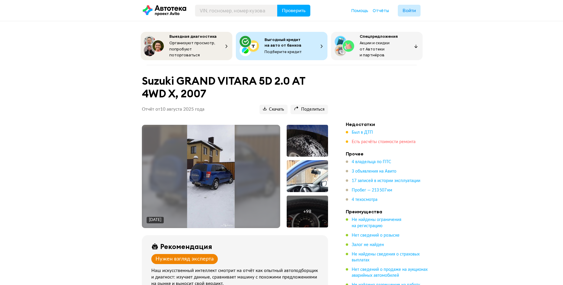
click at [364, 141] on span "Есть расчёты стоимости ремонта" at bounding box center [383, 142] width 64 height 4
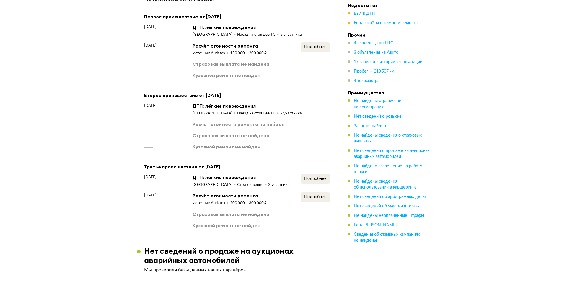
scroll to position [838, 0]
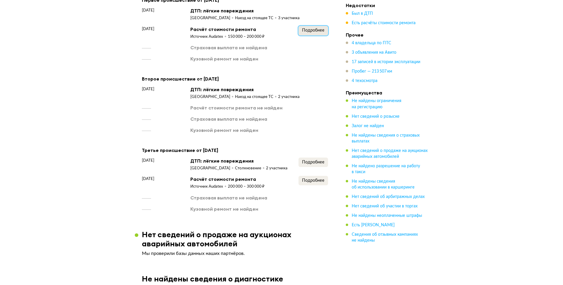
click at [304, 32] on span "Подробнее" at bounding box center [313, 30] width 22 height 4
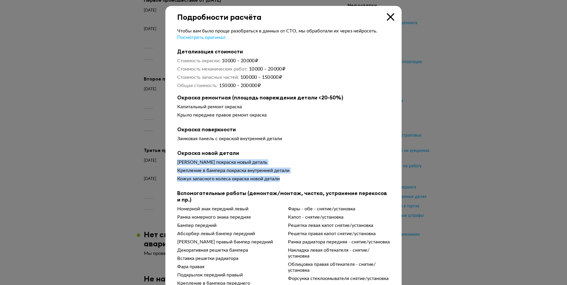
drag, startPoint x: 172, startPoint y: 164, endPoint x: 294, endPoint y: 180, distance: 122.2
click at [294, 180] on div "Чтобы вам было проще разобраться в данных от СТО, мы обработали их через нейрос…" at bounding box center [283, 232] width 236 height 421
click at [294, 180] on div "Кожух запасного колеса окраска новой детали" at bounding box center [283, 179] width 213 height 6
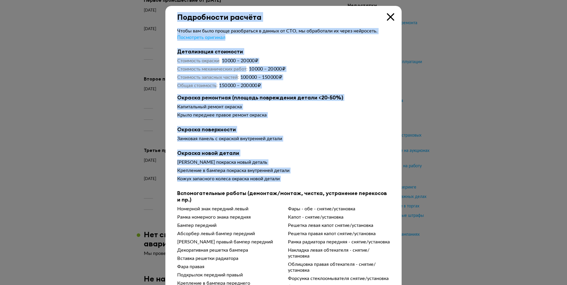
drag, startPoint x: 238, startPoint y: 177, endPoint x: 184, endPoint y: 163, distance: 56.0
click at [162, 152] on div "Подробности расчёта Чтобы вам было проще разобраться в данных от СТО, мы обрабо…" at bounding box center [283, 142] width 567 height 285
click at [200, 166] on div "Бампер покраска новый деталь Крепление в бампера покраска внутренней детали Кож…" at bounding box center [283, 171] width 213 height 25
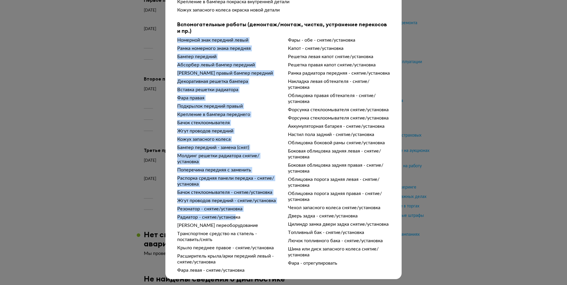
scroll to position [180, 0]
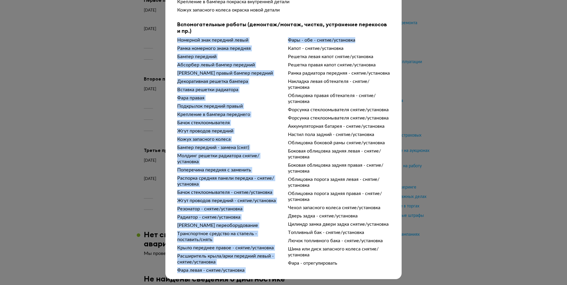
drag, startPoint x: 173, startPoint y: 102, endPoint x: 221, endPoint y: 276, distance: 181.1
click at [221, 276] on div "Подробности расчёта Чтобы вам было проще разобраться в данных от СТО, мы обрабо…" at bounding box center [283, 58] width 236 height 442
click at [288, 43] on div "Фары - обе - снятие/установка" at bounding box center [339, 40] width 102 height 6
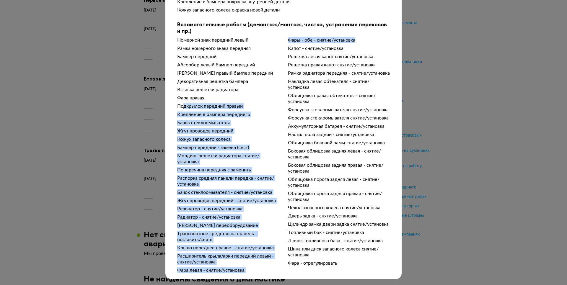
drag, startPoint x: 242, startPoint y: 269, endPoint x: 182, endPoint y: 93, distance: 186.6
click at [182, 93] on div "Номерной знак передний левый Рамка номерного знака передняя Бампер передний Абс…" at bounding box center [283, 155] width 213 height 236
click at [182, 103] on div "Подкрылок передний правый" at bounding box center [228, 106] width 102 height 6
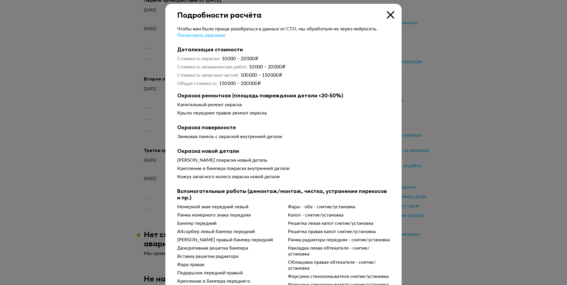
scroll to position [0, 0]
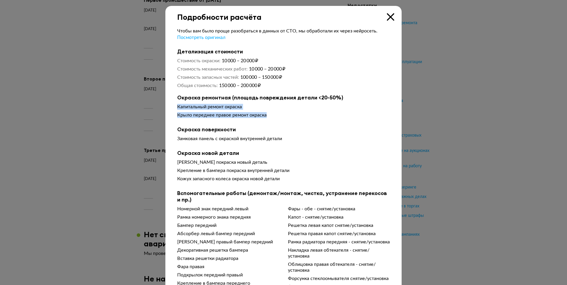
drag, startPoint x: 171, startPoint y: 107, endPoint x: 292, endPoint y: 120, distance: 122.4
click at [291, 120] on div "Чтобы вам было проще разобраться в данных от СТО, мы обработали их через нейрос…" at bounding box center [283, 232] width 236 height 421
click at [292, 120] on div "Капитальный ремонт окраска Крыло переднее правое ремонт окраска" at bounding box center [283, 112] width 213 height 17
drag, startPoint x: 279, startPoint y: 118, endPoint x: 165, endPoint y: 105, distance: 114.7
click at [165, 105] on div "Чтобы вам было проще разобраться в данных от СТО, мы обработали их через нейрос…" at bounding box center [283, 232] width 236 height 421
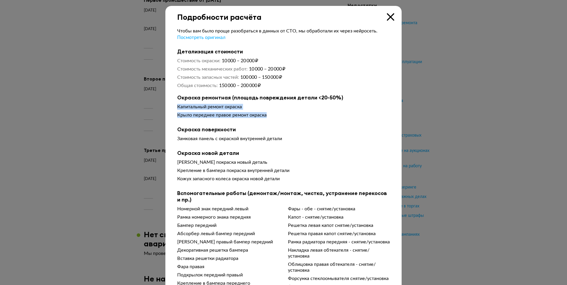
click at [165, 105] on div "Чтобы вам было проще разобраться в данных от СТО, мы обработали их через нейрос…" at bounding box center [283, 232] width 236 height 421
click at [388, 14] on icon at bounding box center [390, 16] width 7 height 7
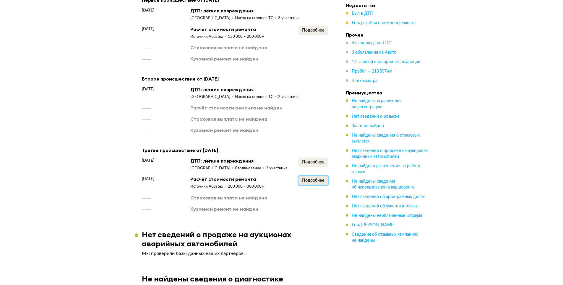
click at [311, 183] on span "Подробнее" at bounding box center [313, 181] width 22 height 4
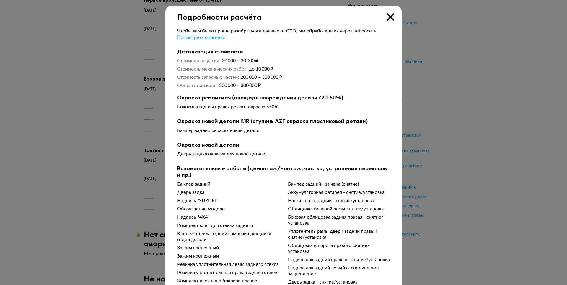
click at [389, 18] on icon at bounding box center [390, 16] width 7 height 7
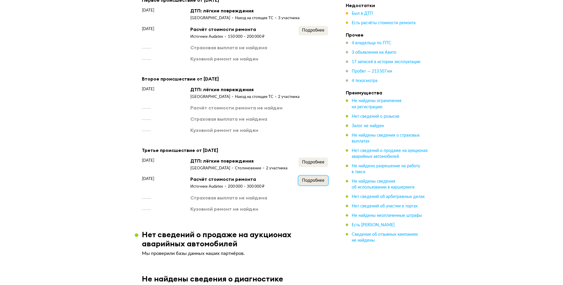
click at [315, 183] on span "Подробнее" at bounding box center [313, 181] width 22 height 4
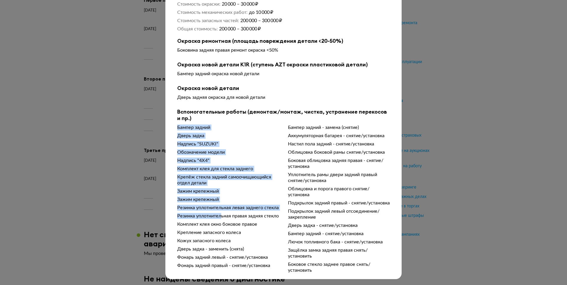
scroll to position [66, 0]
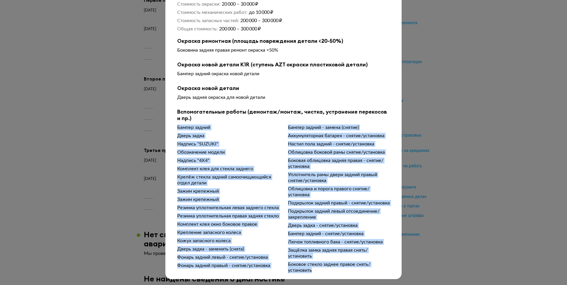
drag, startPoint x: 172, startPoint y: 183, endPoint x: 364, endPoint y: 273, distance: 211.5
click at [364, 273] on div "Чтобы вам было проще разобраться в данных от СТО, мы обработали их через нейрос…" at bounding box center [283, 119] width 236 height 309
drag, startPoint x: 361, startPoint y: 270, endPoint x: 357, endPoint y: 270, distance: 3.8
click at [361, 270] on div "Боковое стекло заднее правое снять/установить" at bounding box center [339, 268] width 102 height 12
click at [336, 269] on div "Боковое стекло заднее правое снять/установить" at bounding box center [339, 268] width 102 height 12
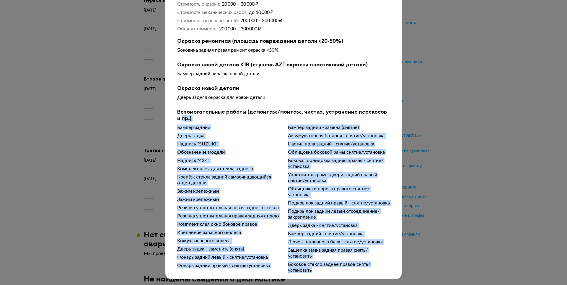
drag, startPoint x: 333, startPoint y: 268, endPoint x: 176, endPoint y: 112, distance: 221.6
click at [177, 112] on div "Вспомогательные работы (демонтаж/монтаж, чистка, устранение перекосов и пр.) Ба…" at bounding box center [283, 191] width 213 height 165
click at [177, 112] on b "Вспомогательные работы (демонтаж/монтаж, чистка, устранение перекосов и пр.)" at bounding box center [283, 115] width 213 height 13
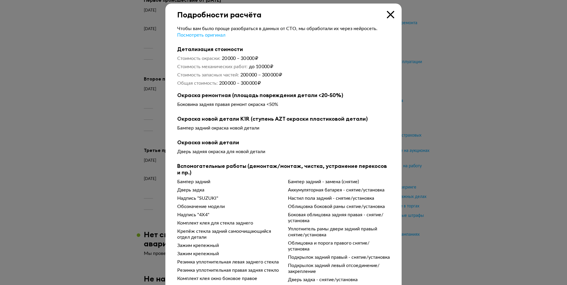
scroll to position [0, 0]
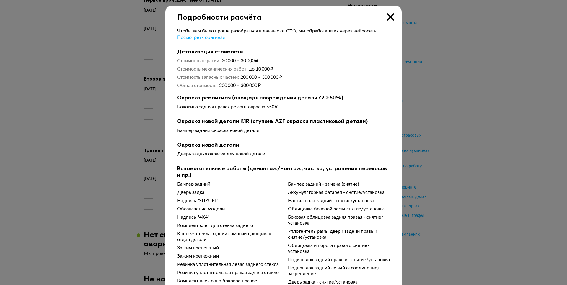
click at [387, 14] on icon at bounding box center [390, 16] width 7 height 7
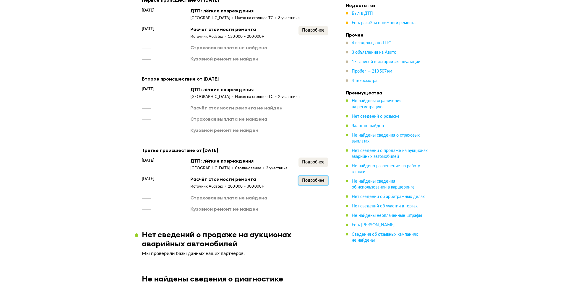
click at [307, 183] on span "Подробнее" at bounding box center [313, 181] width 22 height 4
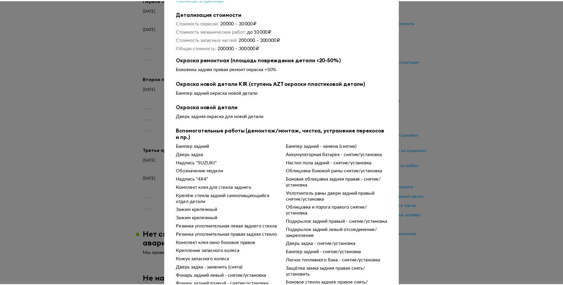
scroll to position [66, 0]
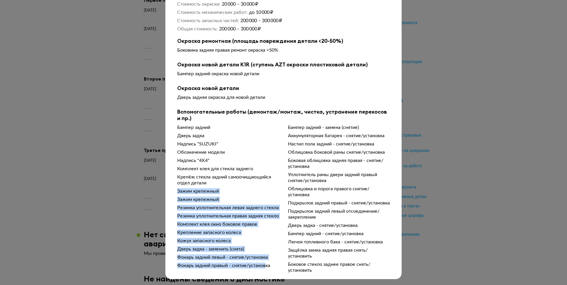
drag, startPoint x: 171, startPoint y: 182, endPoint x: 266, endPoint y: 269, distance: 129.0
click at [266, 269] on div "Чтобы вам было проще разобраться в данных от СТО, мы обработали их через нейрос…" at bounding box center [283, 119] width 236 height 309
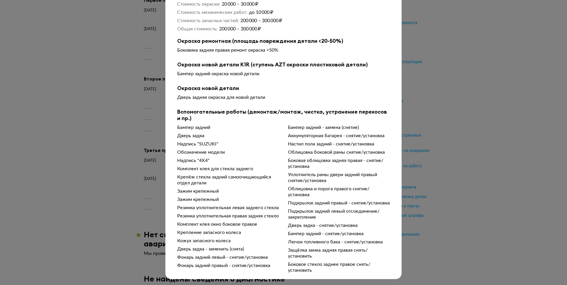
click at [266, 268] on div "Фонарь задний правый - снятие/установка" at bounding box center [228, 266] width 102 height 6
click at [502, 78] on div at bounding box center [283, 85] width 567 height 285
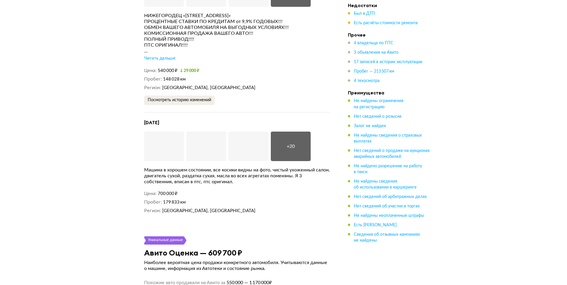
scroll to position [1547, 0]
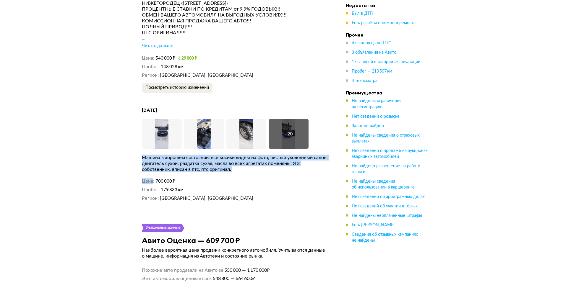
drag, startPoint x: 141, startPoint y: 158, endPoint x: 243, endPoint y: 176, distance: 103.1
click at [243, 176] on div "[DATE] Увеличить фото Увеличить фото Увеличить фото + 20 Увеличить фото [PERSON…" at bounding box center [235, 154] width 186 height 95
drag, startPoint x: 238, startPoint y: 171, endPoint x: 140, endPoint y: 161, distance: 98.5
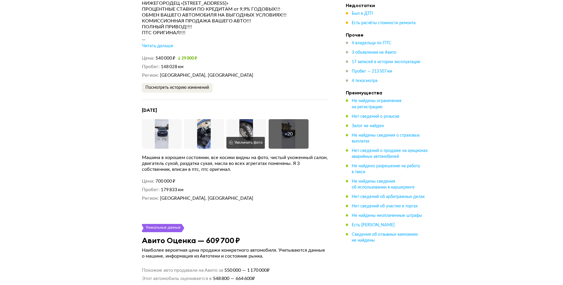
click at [240, 136] on img at bounding box center [246, 134] width 40 height 30
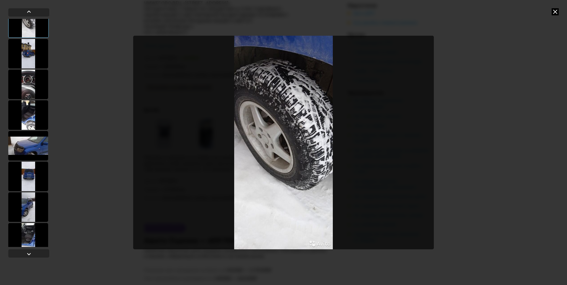
scroll to position [106, 0]
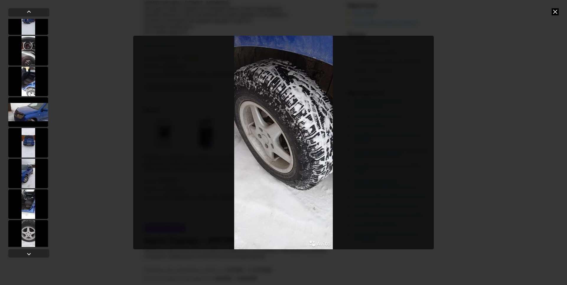
click at [26, 173] on div at bounding box center [28, 174] width 40 height 30
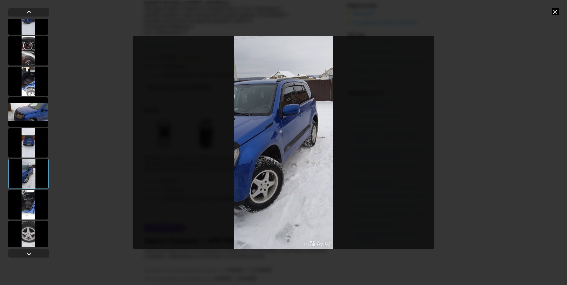
scroll to position [177, 0]
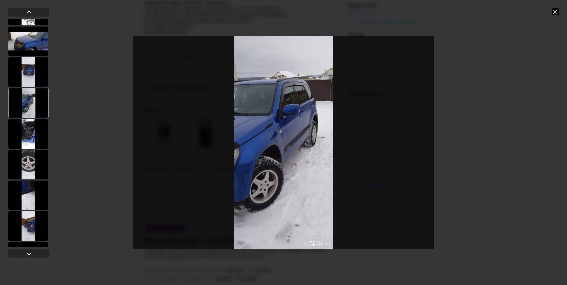
click at [26, 167] on div at bounding box center [28, 165] width 40 height 30
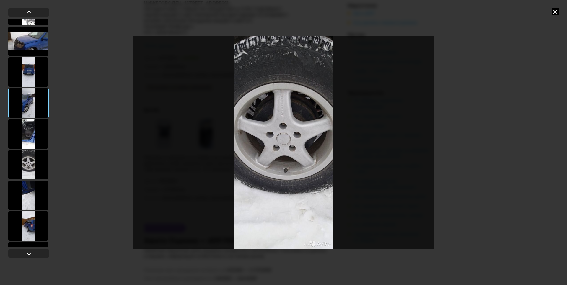
click at [33, 139] on div at bounding box center [28, 134] width 40 height 30
click at [30, 125] on div at bounding box center [28, 134] width 40 height 30
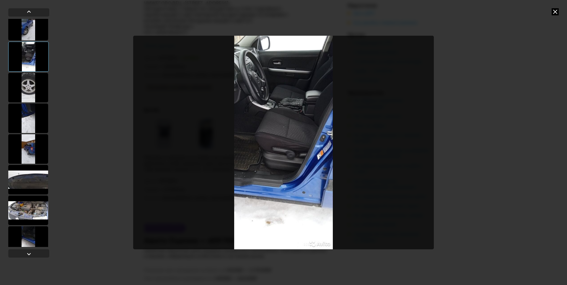
scroll to position [318, 0]
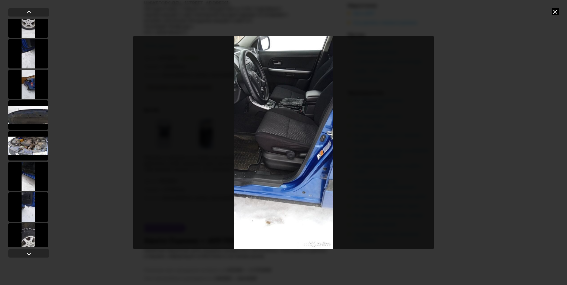
click at [26, 146] on div at bounding box center [28, 146] width 40 height 30
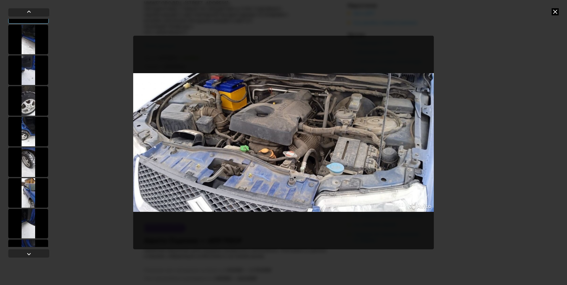
scroll to position [479, 0]
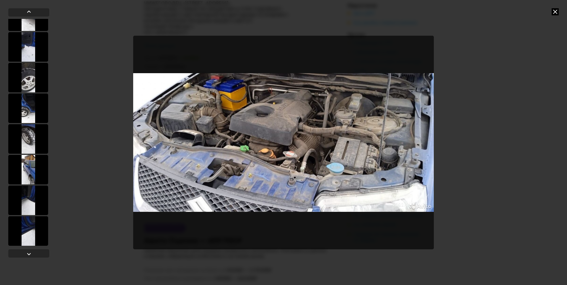
click at [22, 166] on div at bounding box center [28, 170] width 40 height 30
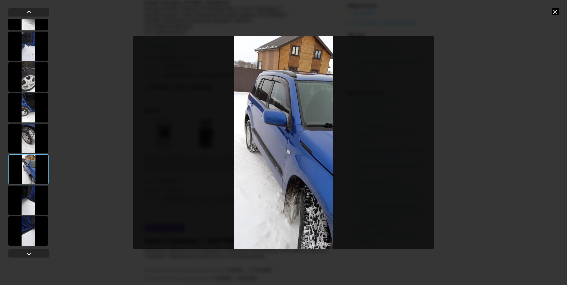
click at [40, 204] on div at bounding box center [28, 201] width 40 height 30
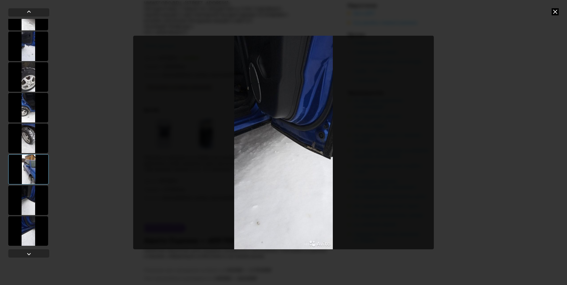
click at [33, 235] on div at bounding box center [28, 231] width 40 height 30
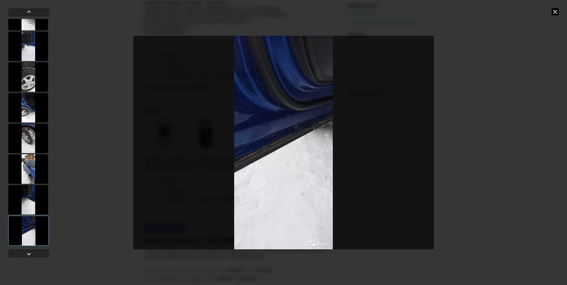
click at [555, 11] on icon at bounding box center [555, 11] width 7 height 7
